Goal: Information Seeking & Learning: Understand process/instructions

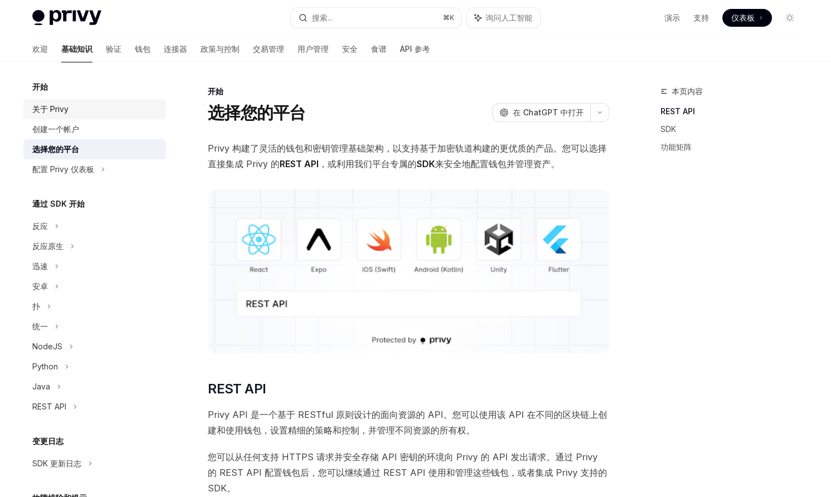
click at [62, 112] on font "关于 Privy" at bounding box center [50, 108] width 36 height 9
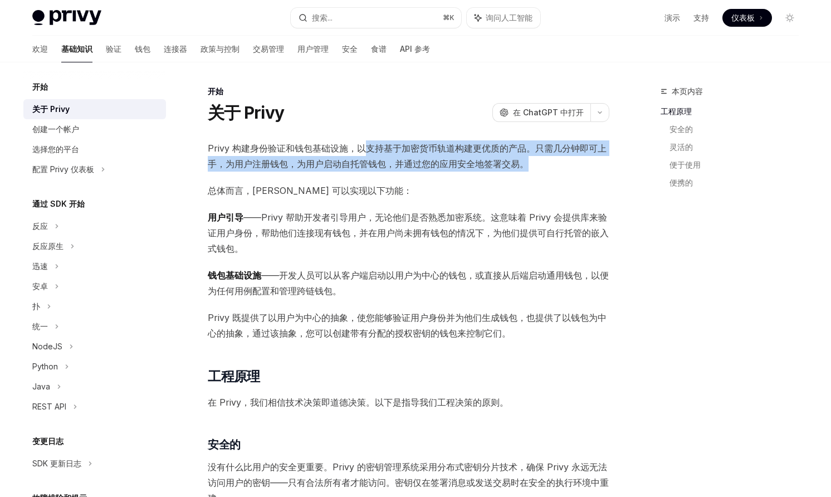
drag, startPoint x: 364, startPoint y: 149, endPoint x: 542, endPoint y: 160, distance: 178.0
click at [542, 160] on span "Privy 构建身份验证和钱包基础设施，以支持基于加密货币轨道构建更优质的产品。只需几分钟即可上手，为用户注册钱包，为用户启动自托管钱包，并通过您的应用安全地…" at bounding box center [409, 155] width 402 height 31
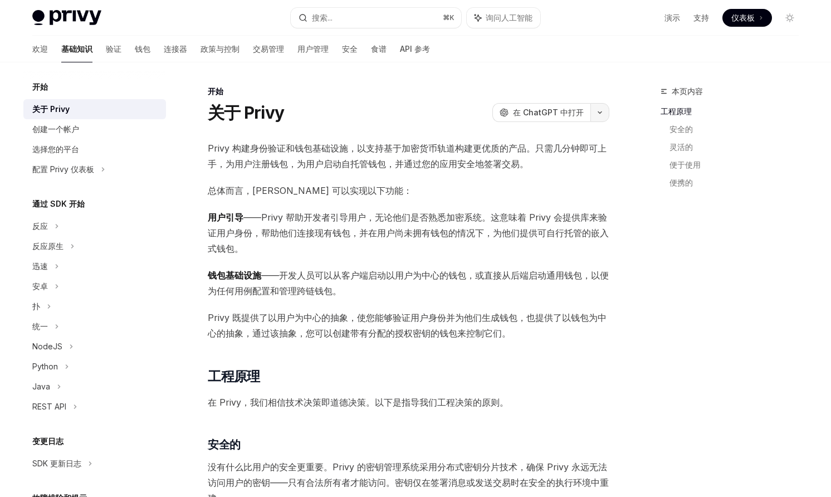
click at [601, 110] on button "button" at bounding box center [600, 112] width 19 height 19
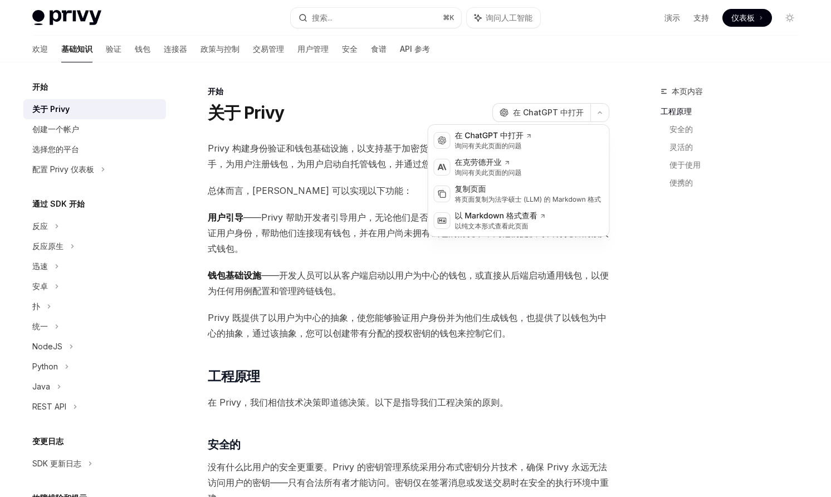
click at [418, 276] on font "——开发人员可以从客户端启动以用户为中心的钱包，或直接从后端启动通用钱包，以便为任何用例配置和管理跨链钱包。" at bounding box center [408, 283] width 401 height 27
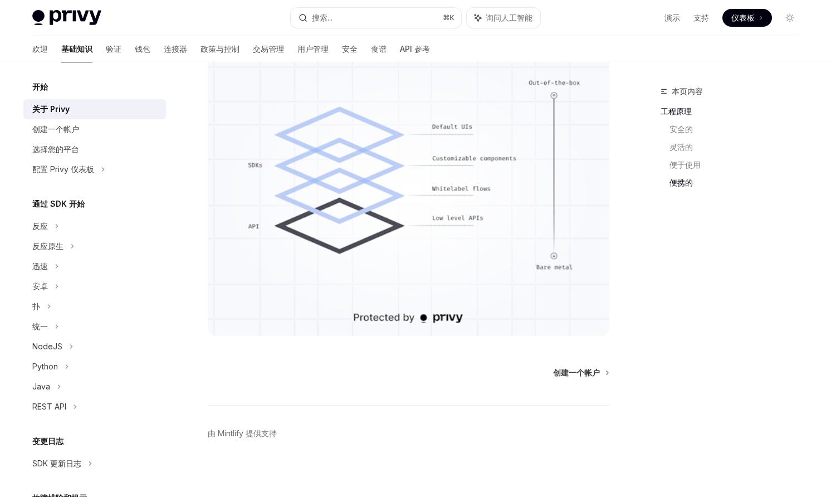
scroll to position [805, 0]
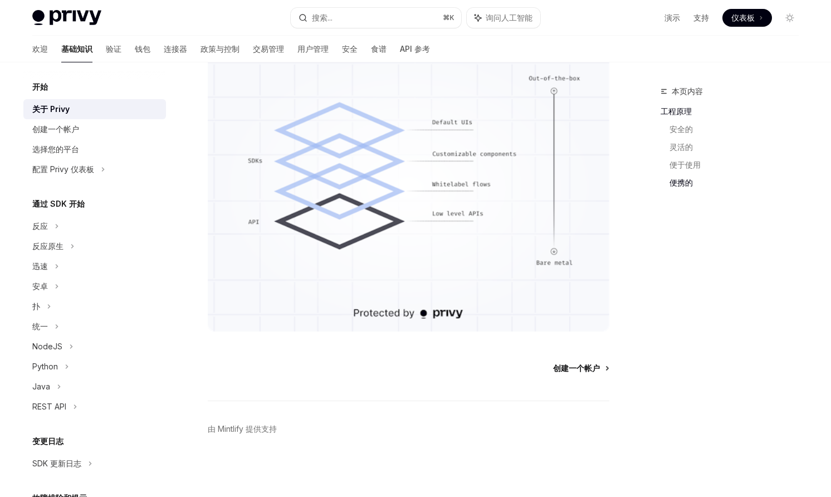
click at [587, 372] on font "创建一个帐户" at bounding box center [576, 367] width 47 height 9
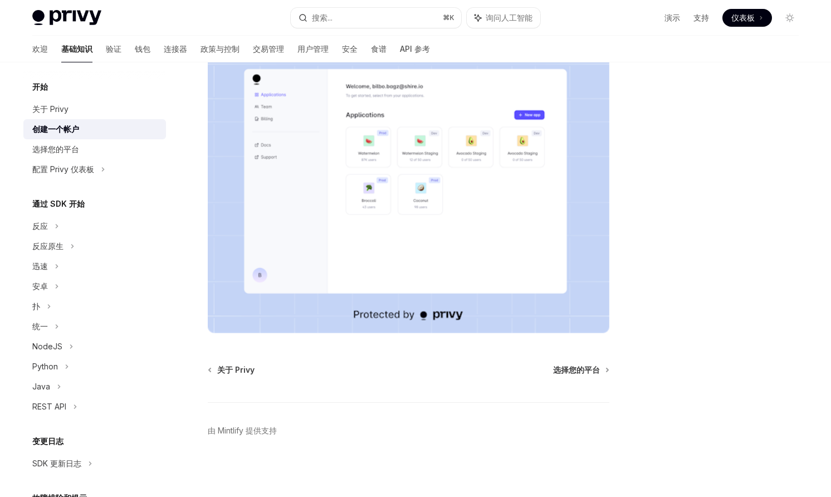
scroll to position [187, 0]
click at [591, 363] on font "选择您的平台" at bounding box center [576, 367] width 47 height 9
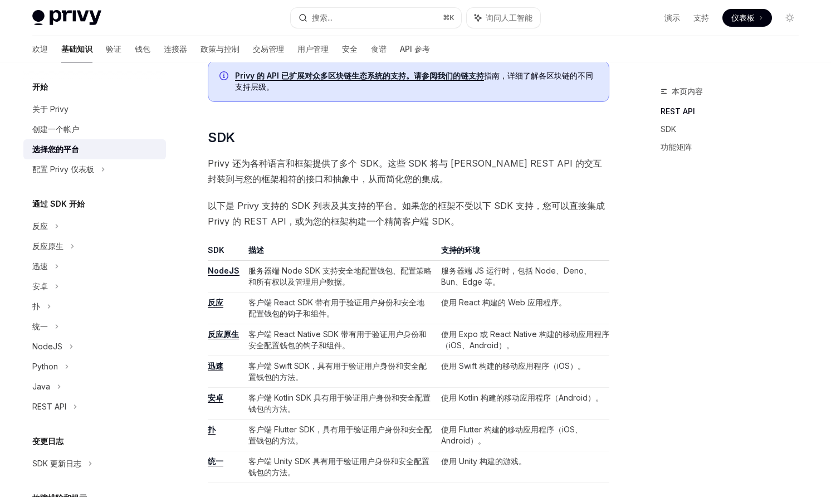
scroll to position [452, 0]
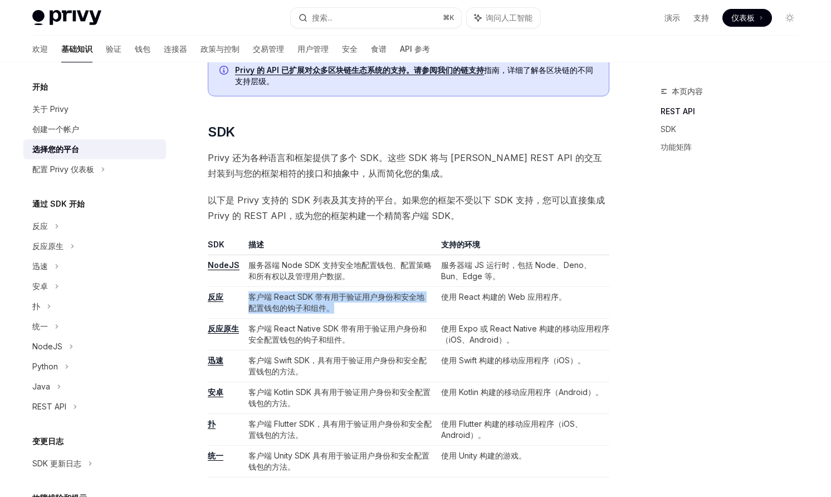
drag, startPoint x: 338, startPoint y: 307, endPoint x: 250, endPoint y: 298, distance: 89.1
click at [250, 298] on td "客户端 React SDK 带有用于验证用户身份和安全地配置钱包的钩子和组件。" at bounding box center [340, 303] width 193 height 32
click at [335, 329] on font "客户端 React Native SDK 带有用于验证用户身份和安全配置钱包的钩子和组件。" at bounding box center [337, 334] width 178 height 21
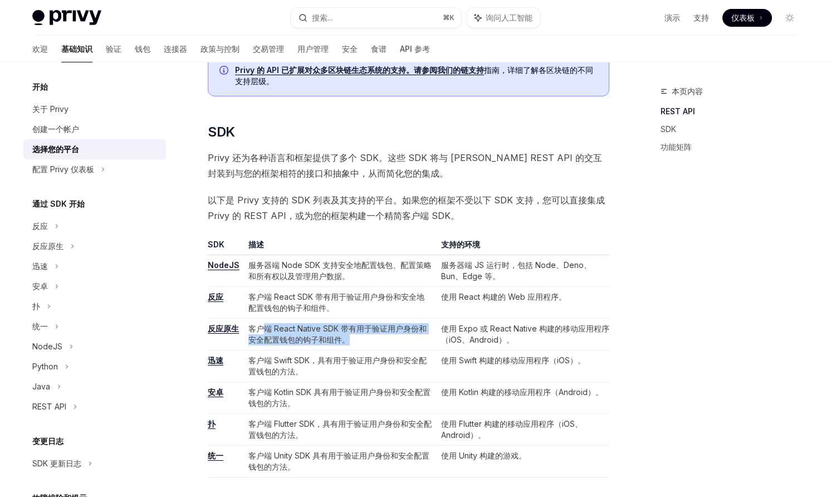
drag, startPoint x: 344, startPoint y: 339, endPoint x: 260, endPoint y: 324, distance: 85.4
click at [260, 324] on td "客户端 React Native SDK 带有用于验证用户身份和安全配置钱包的钩子和组件。" at bounding box center [340, 335] width 193 height 32
click at [322, 330] on font "客户端 React Native SDK 带有用于验证用户身份和安全配置钱包的钩子和组件。" at bounding box center [337, 334] width 178 height 21
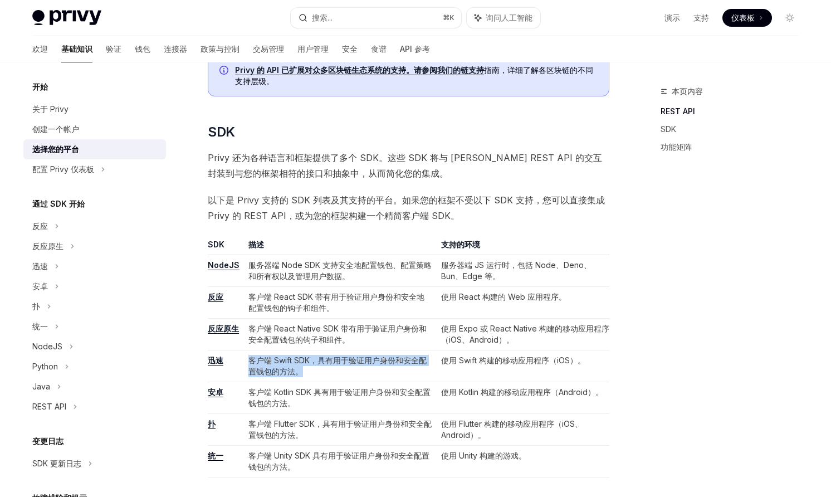
drag, startPoint x: 308, startPoint y: 376, endPoint x: 267, endPoint y: 353, distance: 46.2
click at [267, 353] on td "客户端 Swift SDK，具有用于验证用户身份和安全配置钱包的方法。" at bounding box center [340, 366] width 193 height 32
click at [310, 386] on td "客户端 Kotlin SDK 具有用于验证用户身份和安全配置钱包的方法。" at bounding box center [340, 398] width 193 height 32
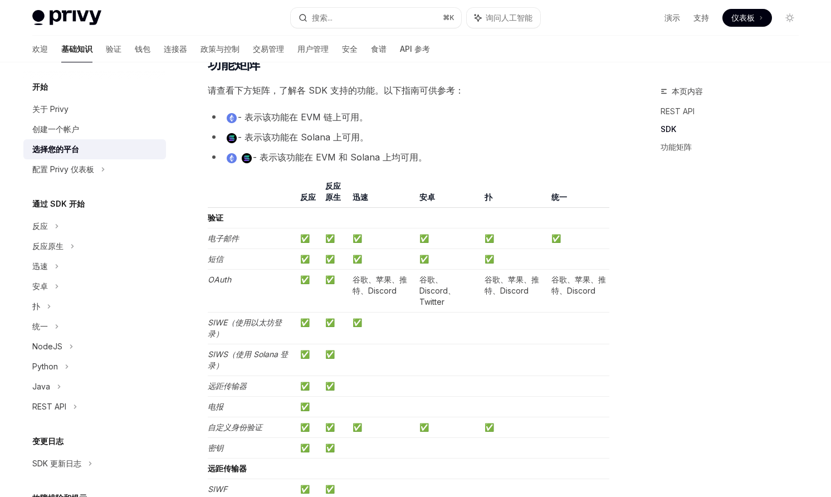
scroll to position [903, 0]
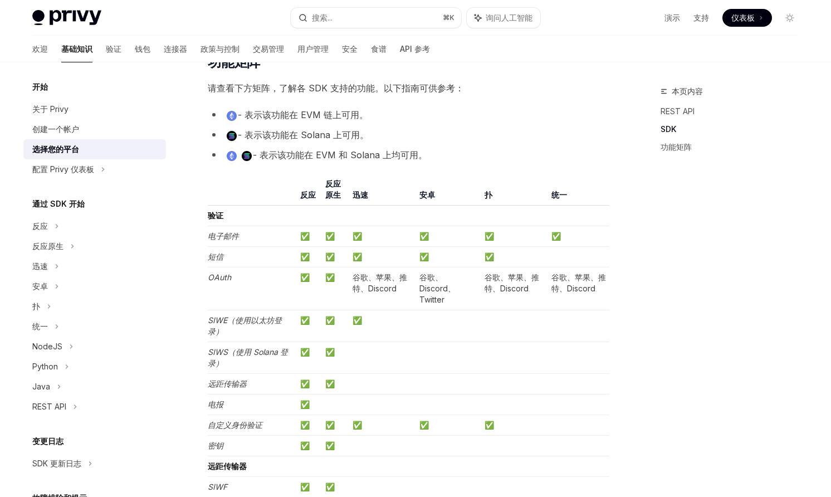
click at [488, 332] on td at bounding box center [513, 326] width 67 height 32
click at [482, 365] on td at bounding box center [513, 358] width 67 height 32
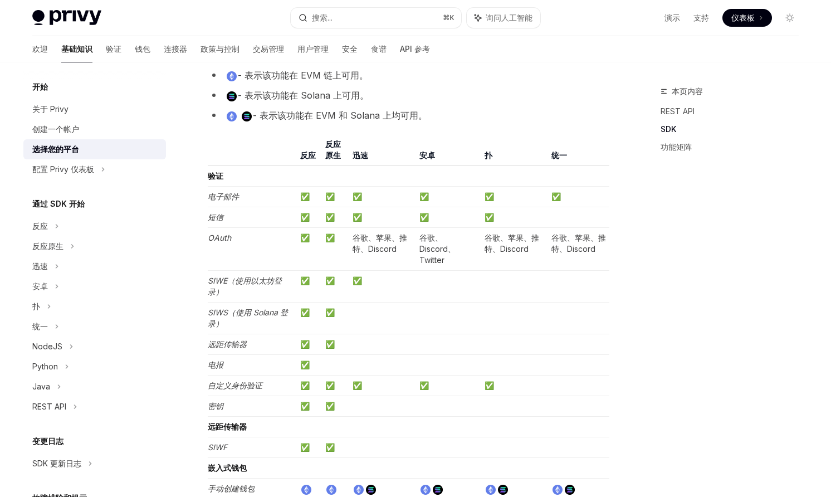
scroll to position [946, 0]
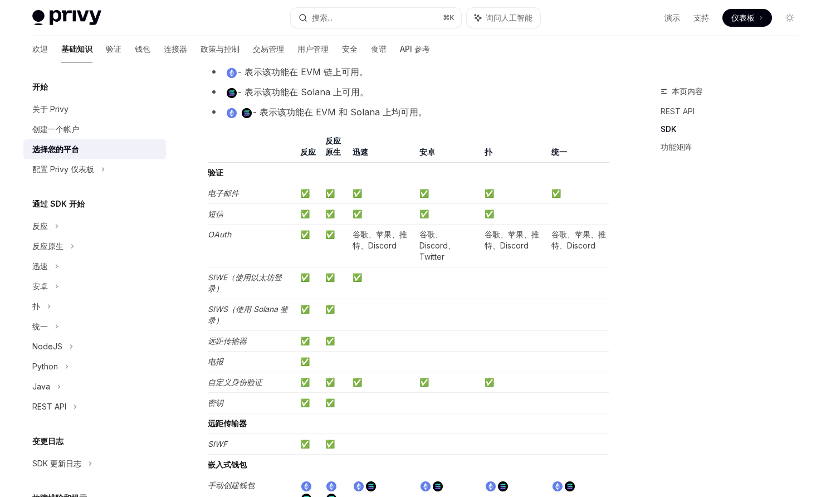
click at [494, 344] on td at bounding box center [513, 341] width 67 height 21
click at [486, 362] on td at bounding box center [513, 362] width 67 height 21
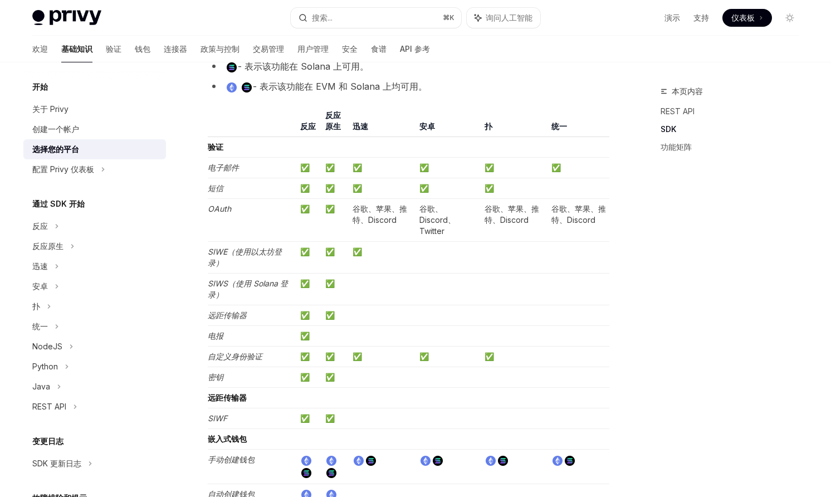
scroll to position [977, 0]
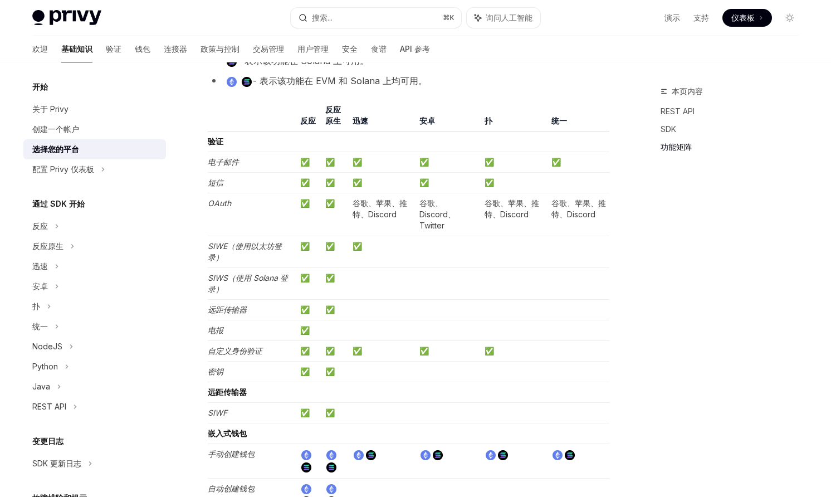
click at [487, 357] on td "✅" at bounding box center [513, 351] width 67 height 21
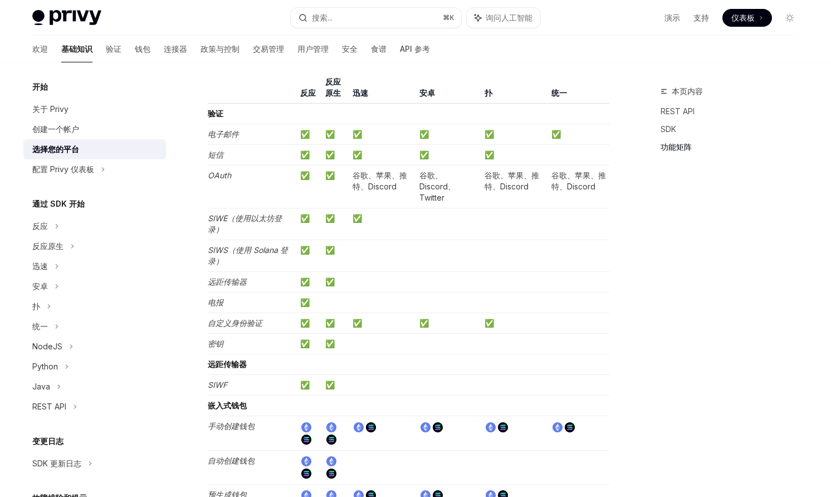
scroll to position [1009, 0]
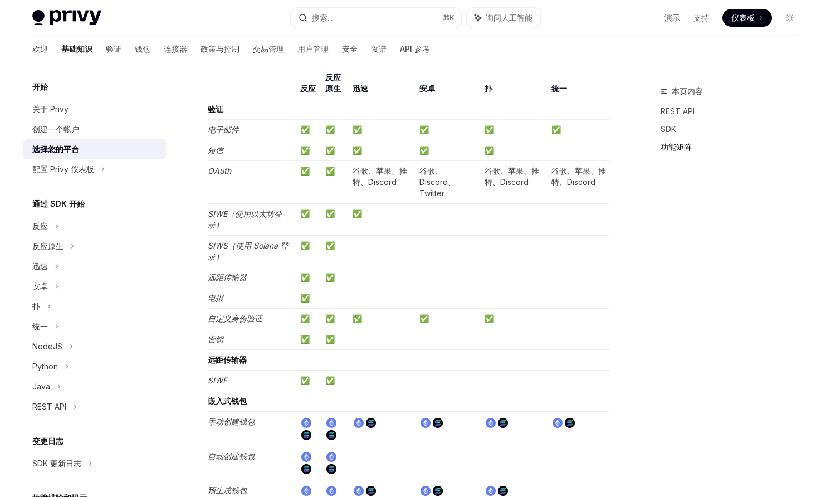
click at [487, 343] on td at bounding box center [513, 339] width 67 height 21
click at [486, 372] on td at bounding box center [513, 381] width 67 height 21
click at [486, 382] on td at bounding box center [513, 381] width 67 height 21
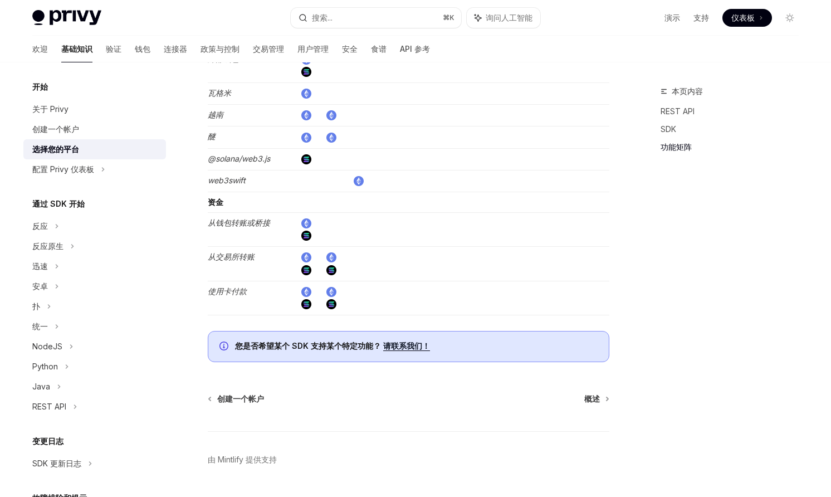
scroll to position [1951, 0]
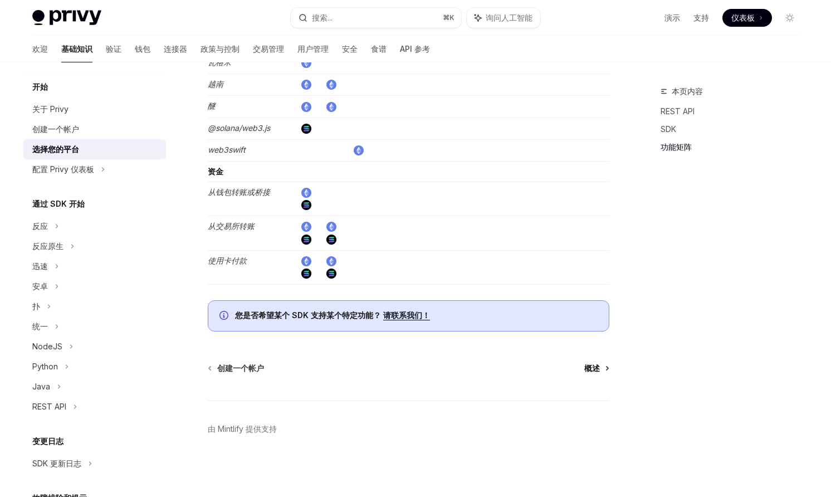
click at [589, 367] on font "概述" at bounding box center [592, 367] width 16 height 9
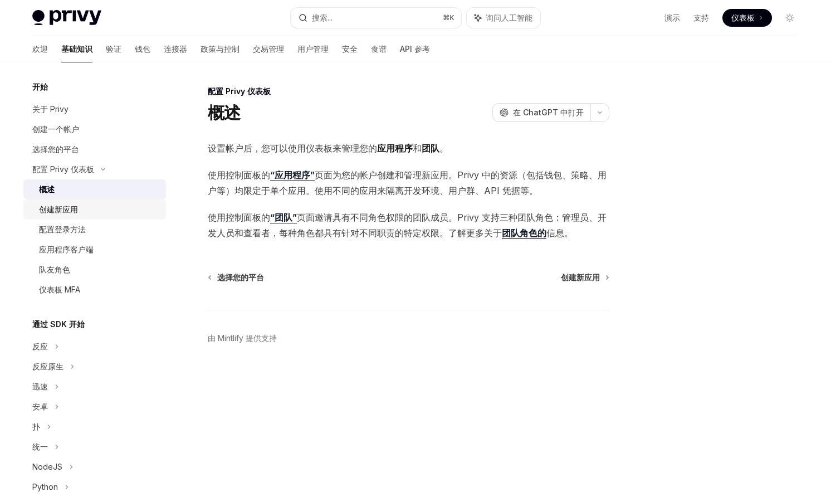
click at [97, 207] on div "创建新应用" at bounding box center [99, 209] width 120 height 13
type textarea "*"
